Goal: Task Accomplishment & Management: Manage account settings

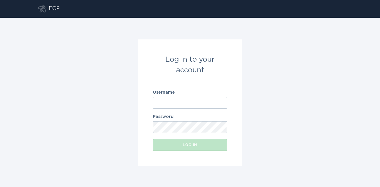
click at [184, 102] on input "Username" at bounding box center [190, 103] width 74 height 12
type input "[EMAIL_ADDRESS][DOMAIN_NAME]"
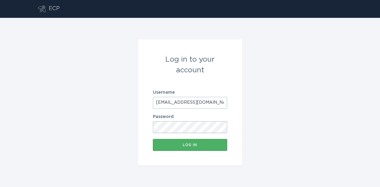
click at [197, 144] on div "Log in" at bounding box center [190, 145] width 68 height 4
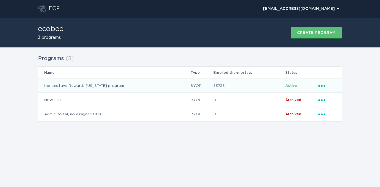
click at [323, 87] on icon "Ellipsis" at bounding box center [322, 84] width 8 height 5
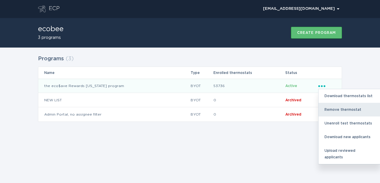
click at [328, 111] on div "Remove thermostat" at bounding box center [349, 110] width 62 height 14
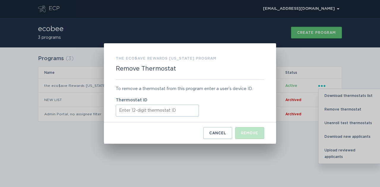
click at [167, 113] on input "Thermostat ID" at bounding box center [157, 111] width 83 height 12
paste input "42180256594"
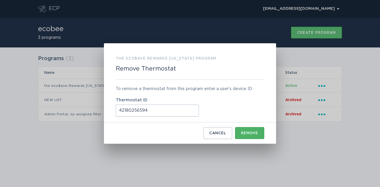
click at [244, 132] on div "Remove" at bounding box center [249, 133] width 17 height 4
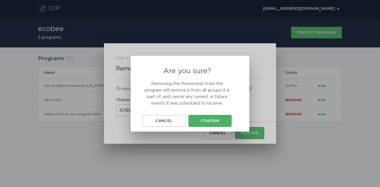
click at [206, 118] on button "Confirm" at bounding box center [209, 121] width 43 height 12
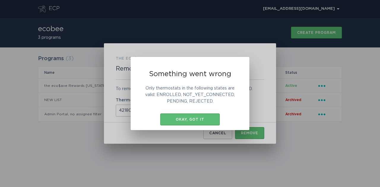
click at [206, 118] on div "Okay, got it" at bounding box center [189, 120] width 53 height 4
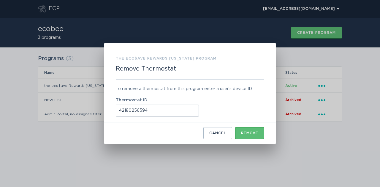
click at [181, 112] on input "42180256594" at bounding box center [157, 111] width 83 height 12
click at [119, 110] on input "42180256594" at bounding box center [157, 111] width 83 height 12
click at [151, 114] on input "42180256594" at bounding box center [157, 111] width 83 height 12
type input "421802565940"
click at [258, 135] on div "Remove" at bounding box center [249, 133] width 17 height 4
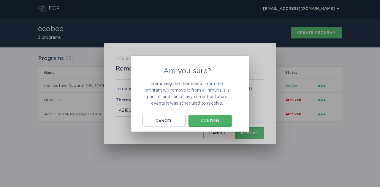
click at [217, 121] on div "Confirm" at bounding box center [209, 121] width 37 height 4
